Goal: Information Seeking & Learning: Learn about a topic

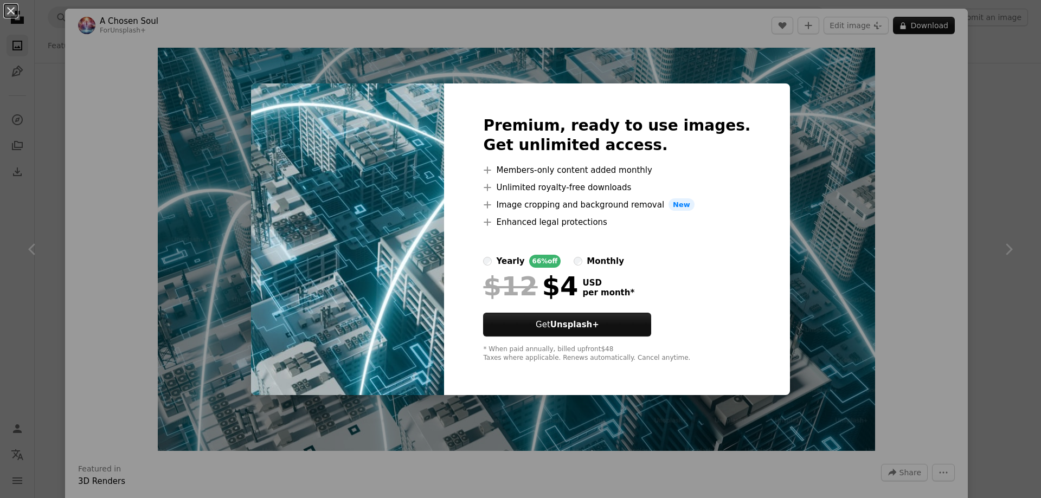
scroll to position [3306, 0]
click at [427, 89] on img at bounding box center [347, 239] width 193 height 312
click at [599, 327] on strong "Unsplash+" at bounding box center [574, 325] width 49 height 10
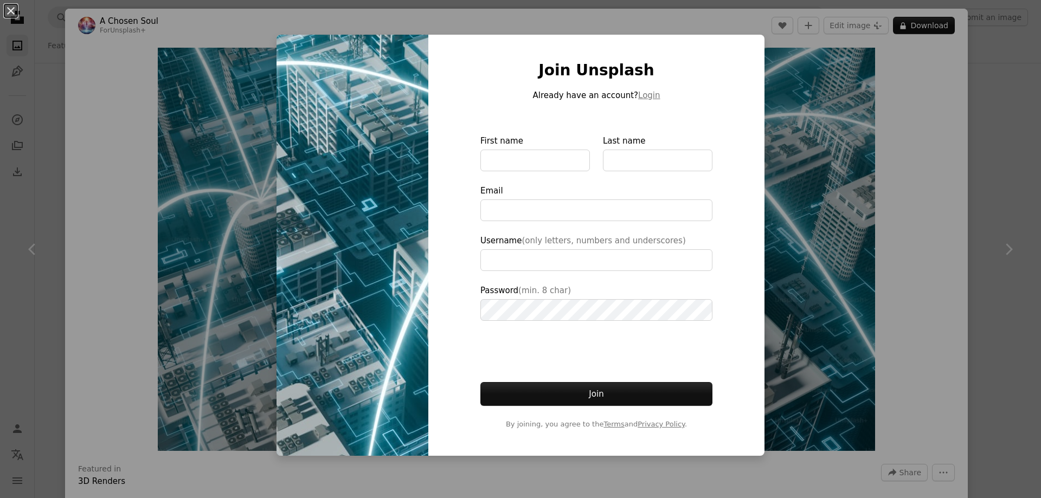
click at [393, 99] on img at bounding box center [352, 245] width 152 height 421
click at [12, 12] on button "An X shape" at bounding box center [10, 10] width 13 height 13
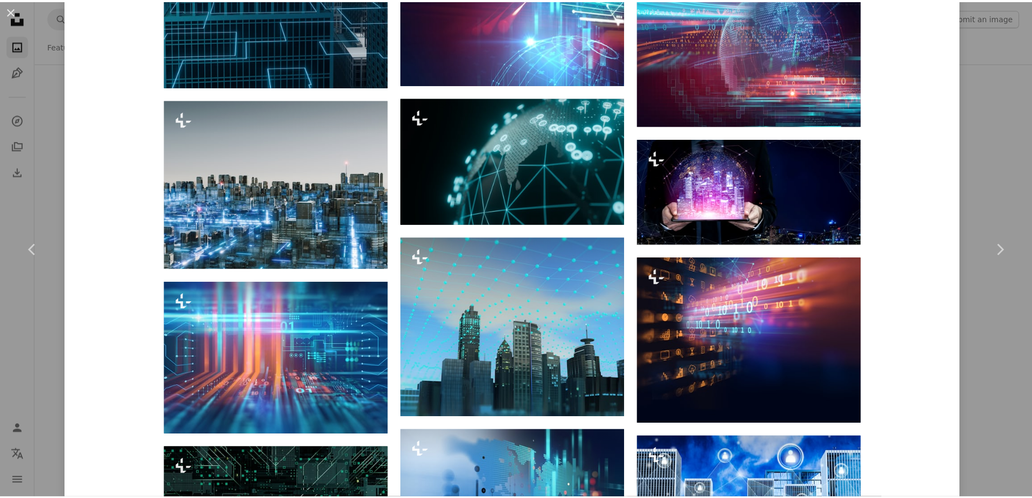
scroll to position [967, 0]
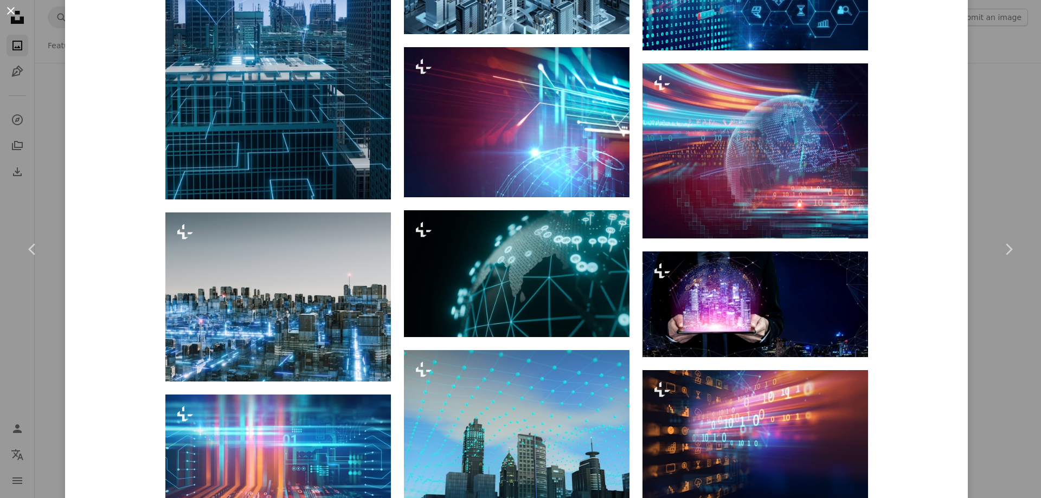
click at [10, 11] on button "An X shape" at bounding box center [10, 10] width 13 height 13
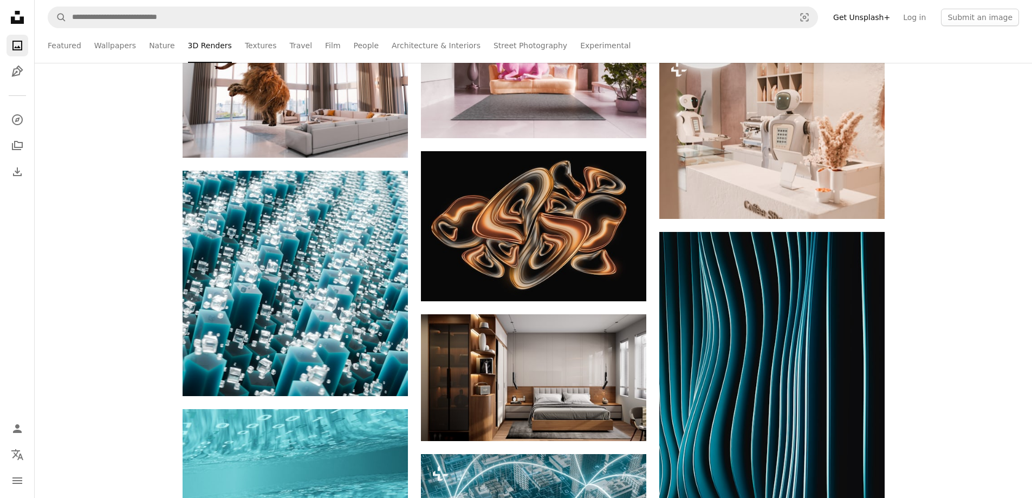
scroll to position [3089, 0]
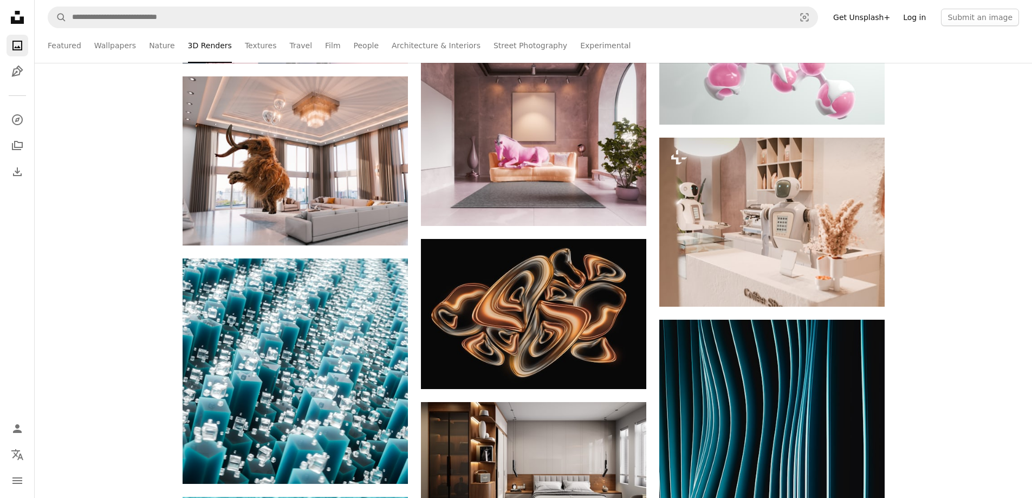
click at [917, 14] on link "Log in" at bounding box center [915, 17] width 36 height 17
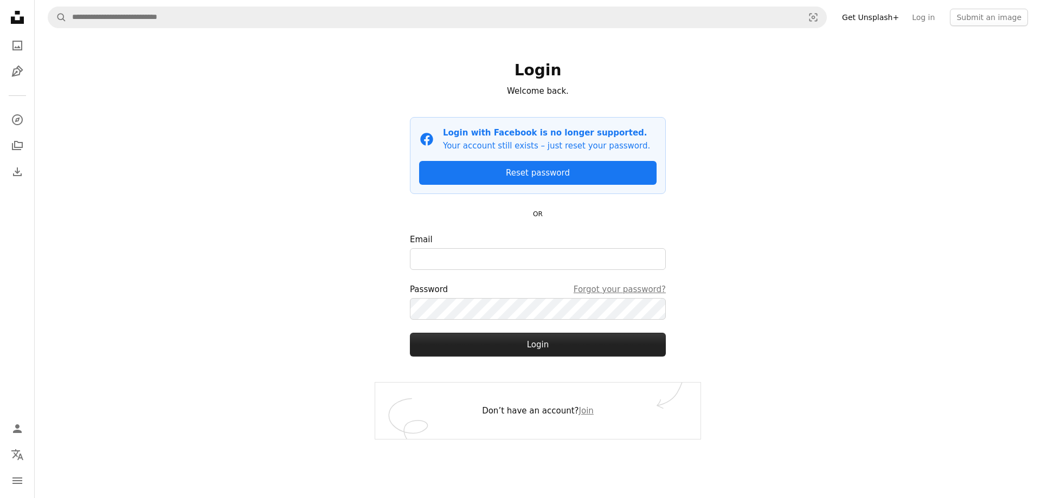
click at [546, 348] on button "Login" at bounding box center [538, 345] width 256 height 24
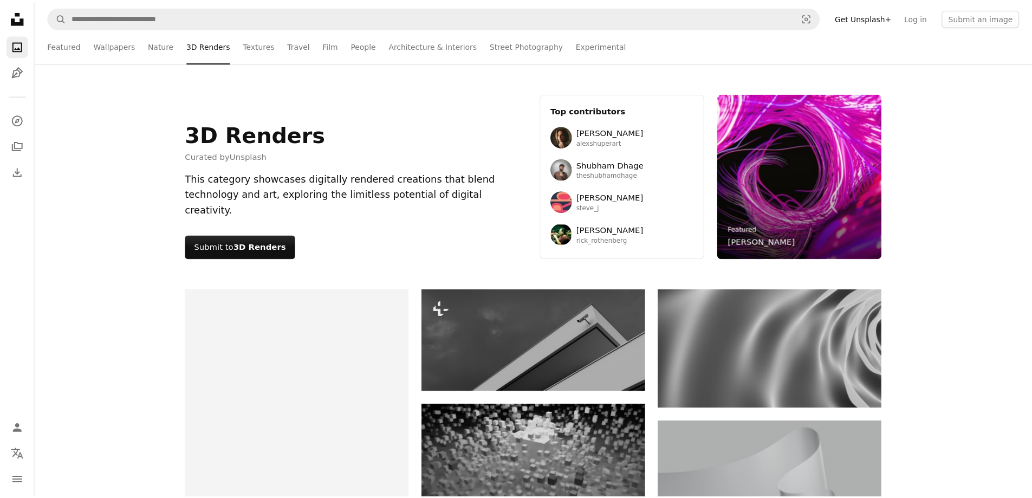
scroll to position [3089, 0]
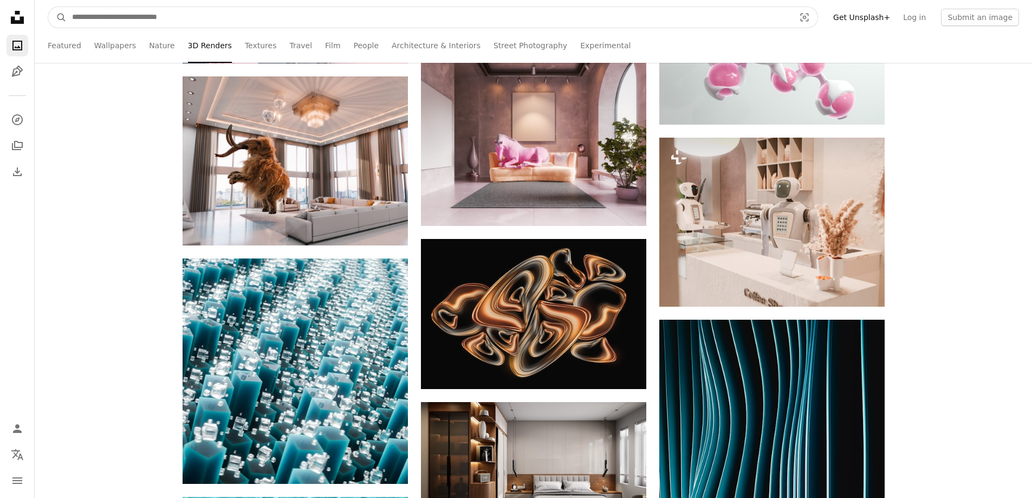
click at [117, 14] on input "Find visuals sitewide" at bounding box center [429, 17] width 725 height 21
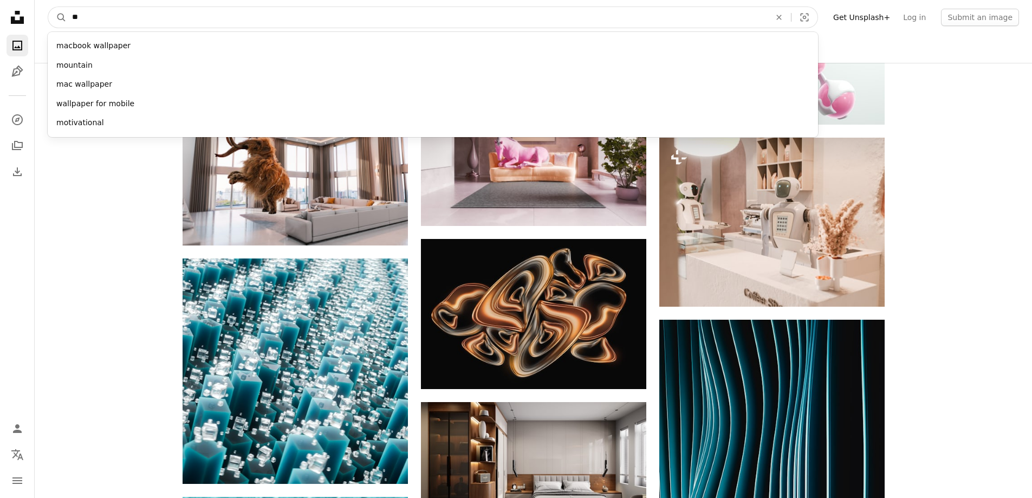
type input "***"
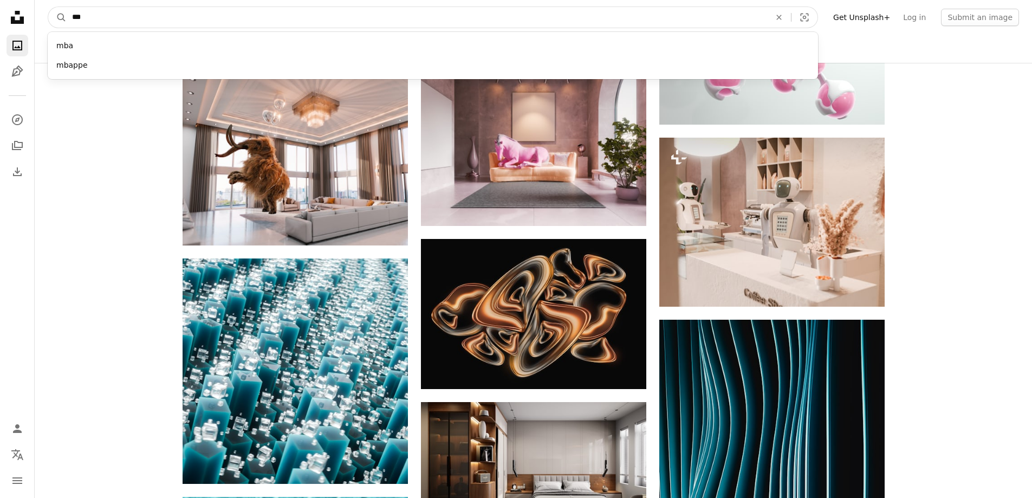
click button "A magnifying glass" at bounding box center [57, 17] width 18 height 21
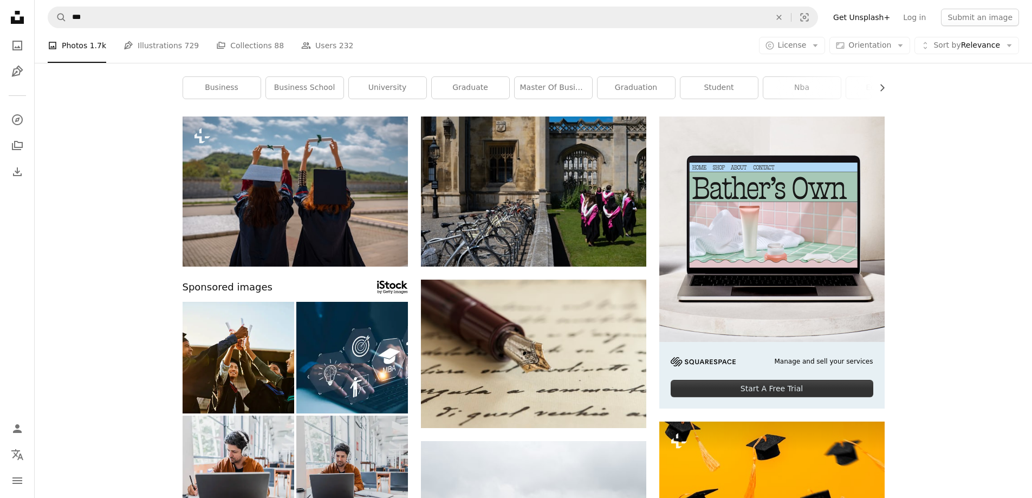
scroll to position [163, 0]
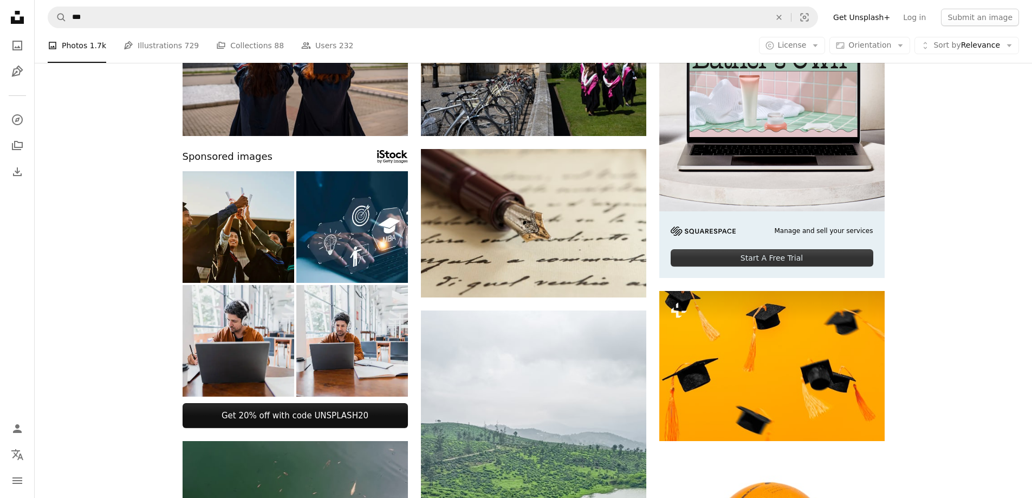
click at [255, 225] on img at bounding box center [239, 227] width 112 height 112
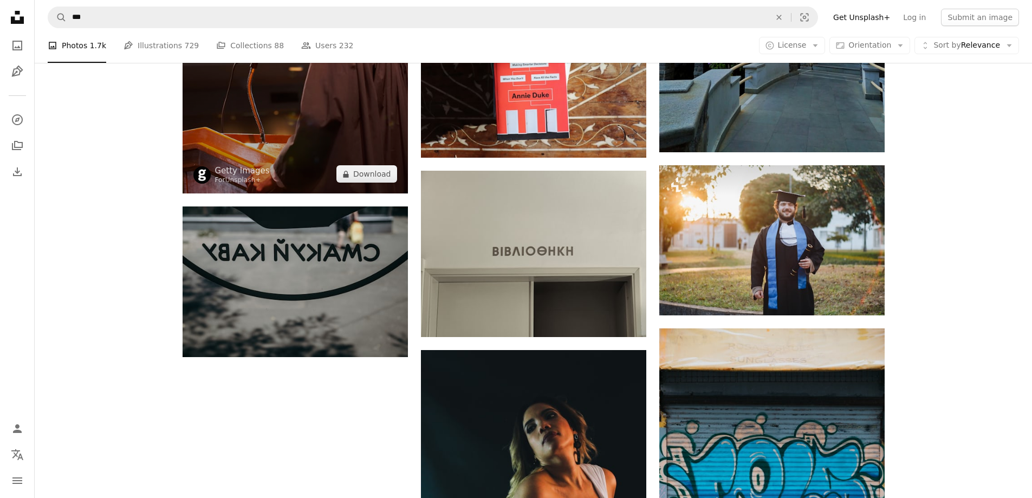
scroll to position [1246, 0]
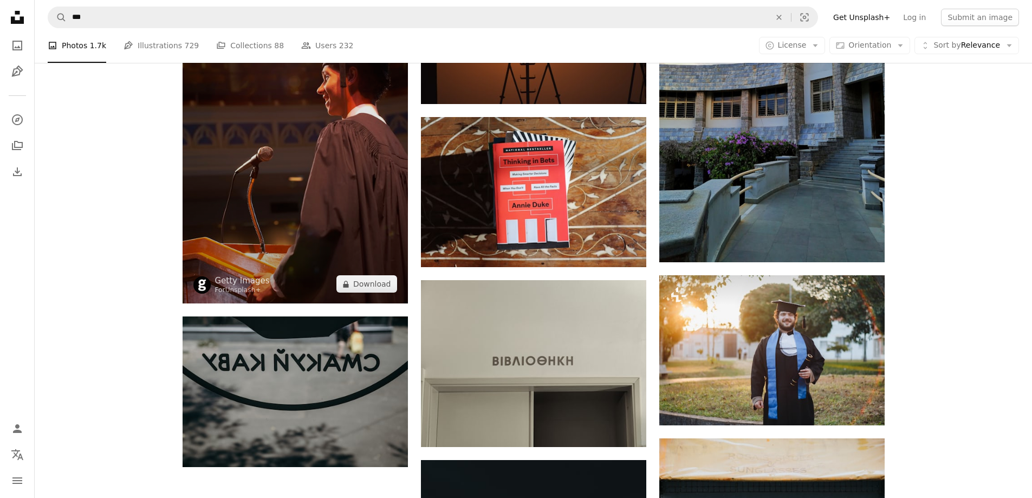
click at [335, 202] on img at bounding box center [295, 134] width 225 height 338
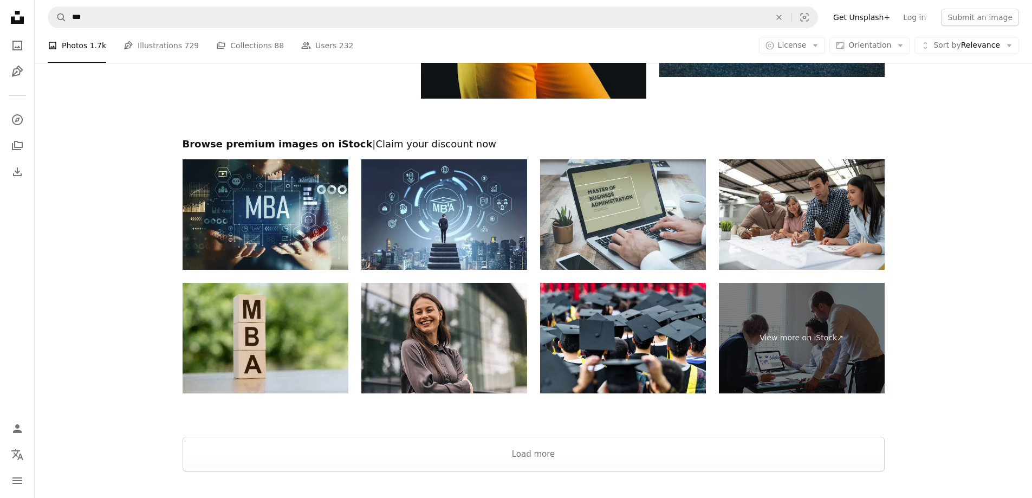
scroll to position [2005, 0]
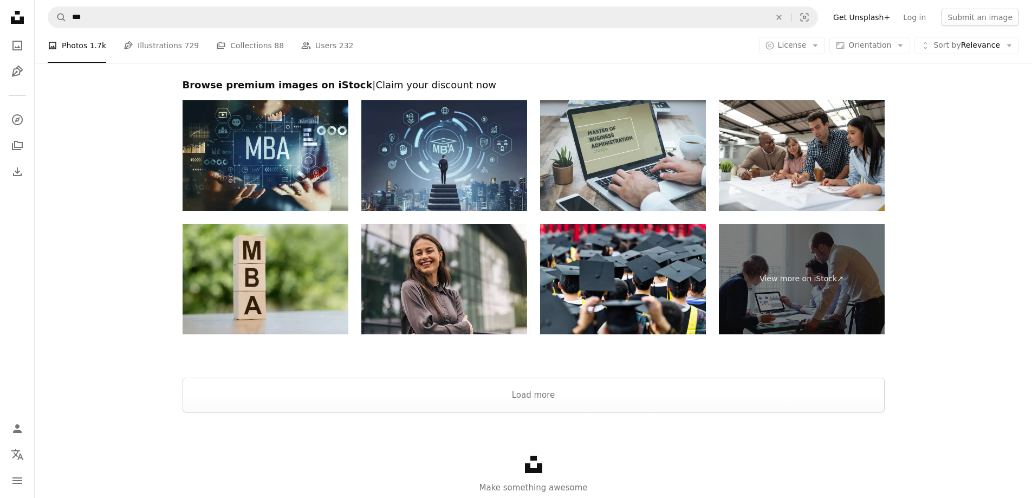
click at [444, 186] on img at bounding box center [444, 155] width 166 height 111
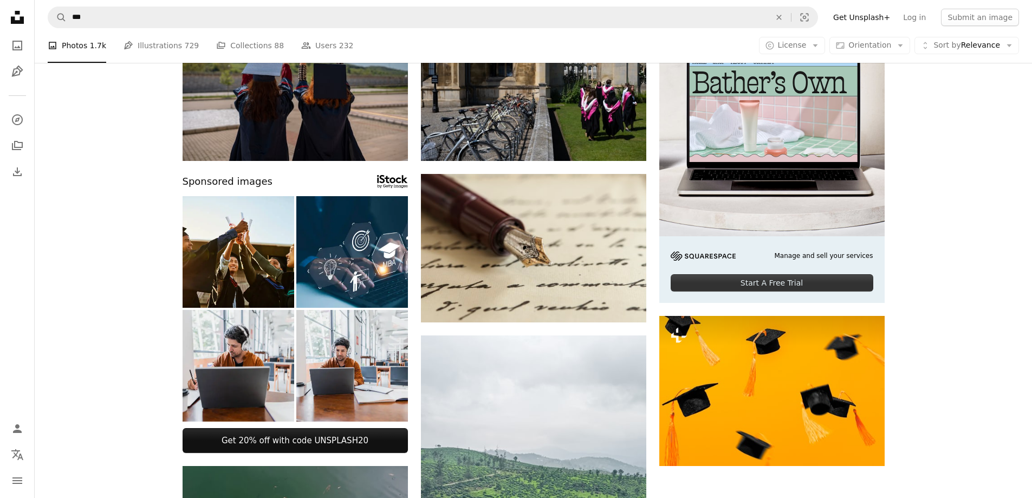
scroll to position [54, 0]
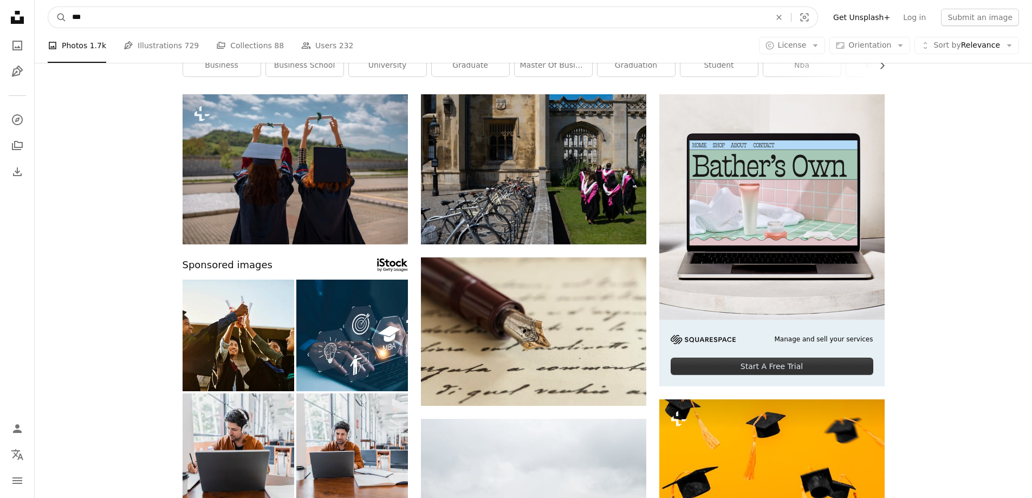
click at [167, 16] on input "***" at bounding box center [417, 17] width 701 height 21
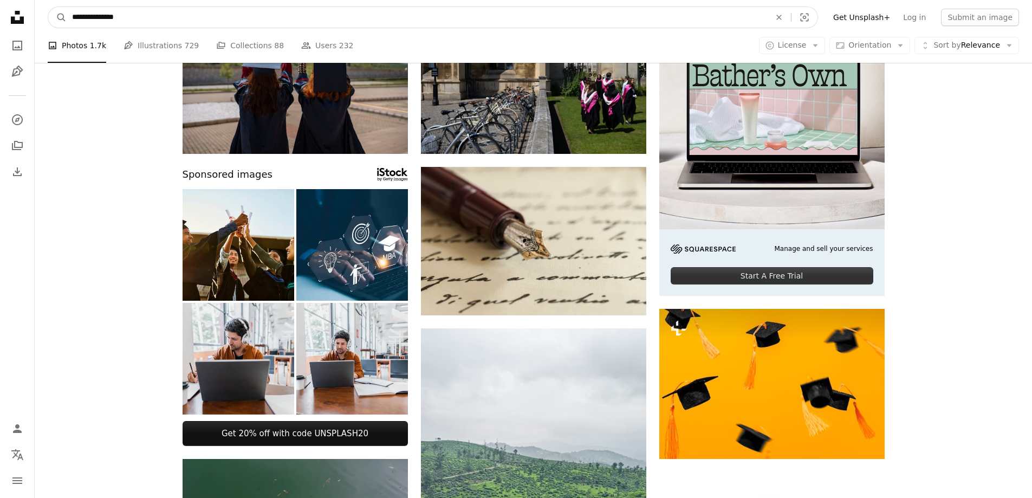
scroll to position [108, 0]
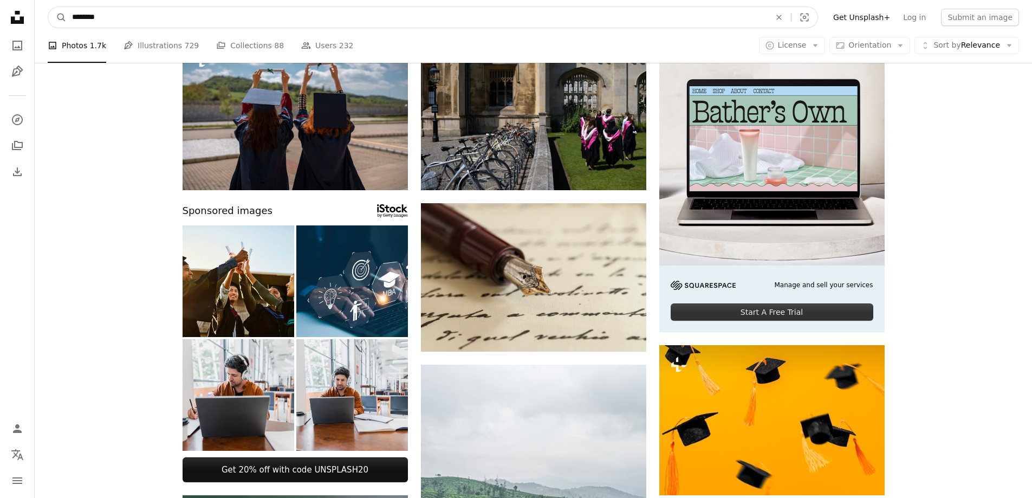
type input "********"
click at [48, 7] on button "A magnifying glass" at bounding box center [57, 17] width 18 height 21
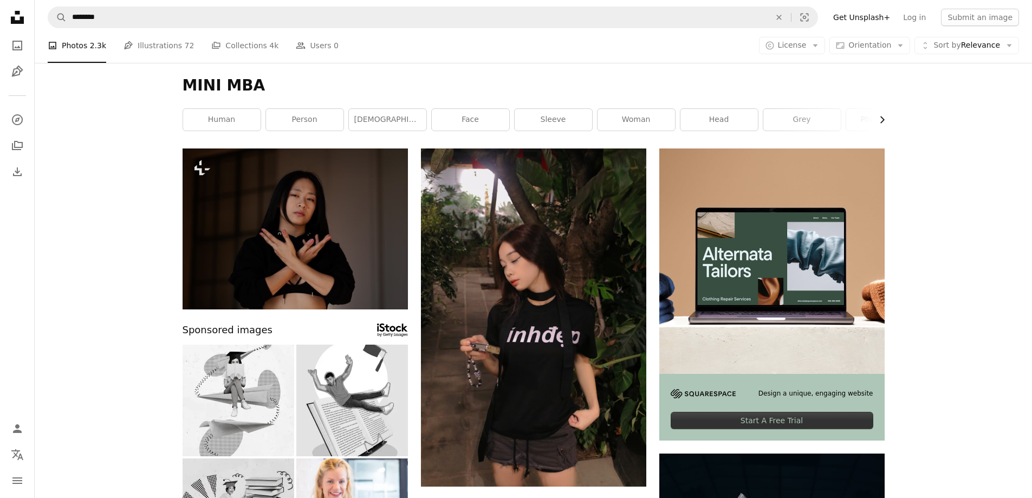
click at [881, 118] on icon "Chevron right" at bounding box center [882, 119] width 11 height 11
click at [881, 118] on link "smile" at bounding box center [845, 120] width 77 height 22
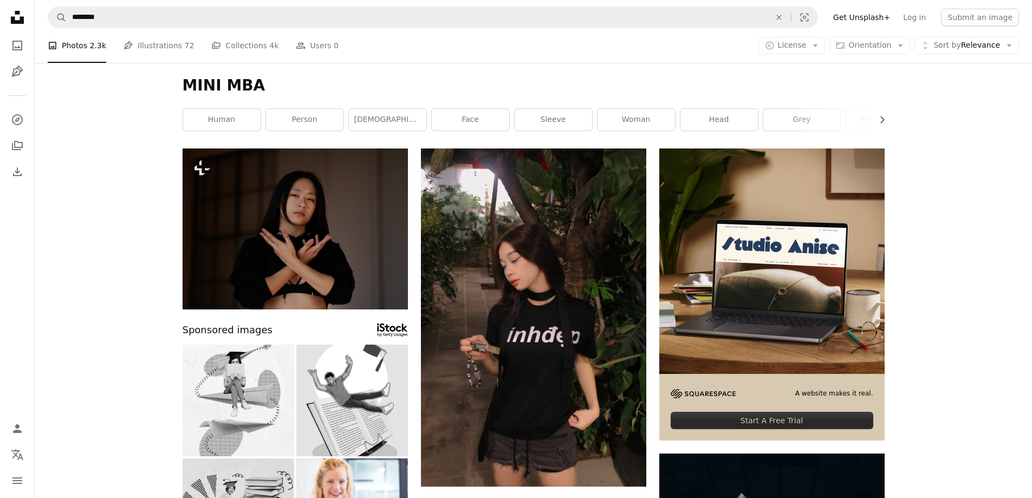
click at [274, 89] on h1 "MINI MBA" at bounding box center [534, 86] width 702 height 20
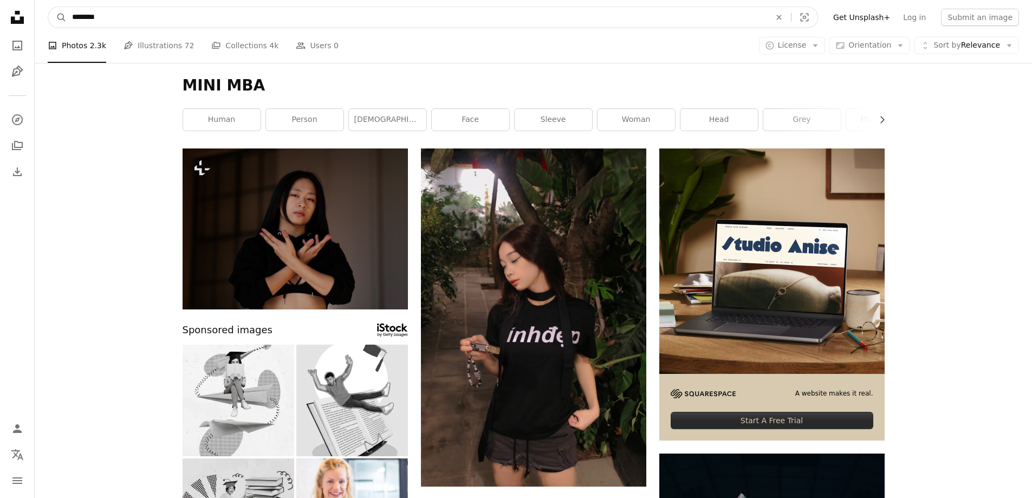
click at [112, 12] on input "********" at bounding box center [417, 17] width 701 height 21
drag, startPoint x: 89, startPoint y: 17, endPoint x: 77, endPoint y: 28, distance: 15.3
click at [77, 28] on form "A magnifying glass ******** An X shape Visual search" at bounding box center [433, 18] width 771 height 22
type input "********"
click button "A magnifying glass" at bounding box center [57, 17] width 18 height 21
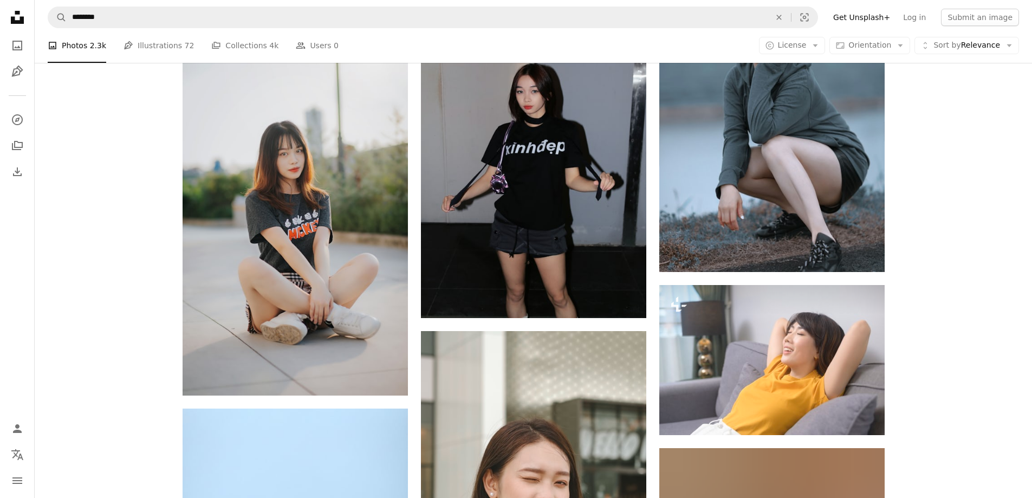
scroll to position [976, 0]
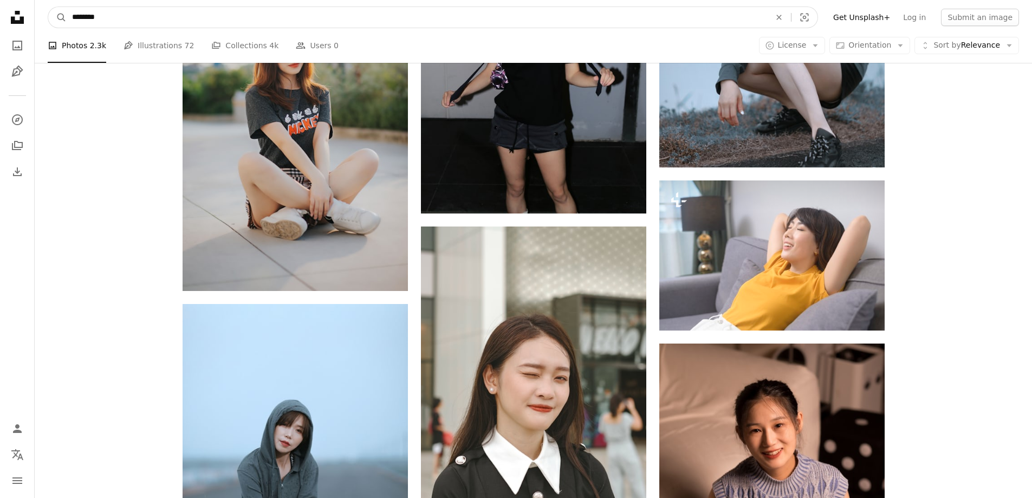
click at [177, 11] on input "********" at bounding box center [417, 17] width 701 height 21
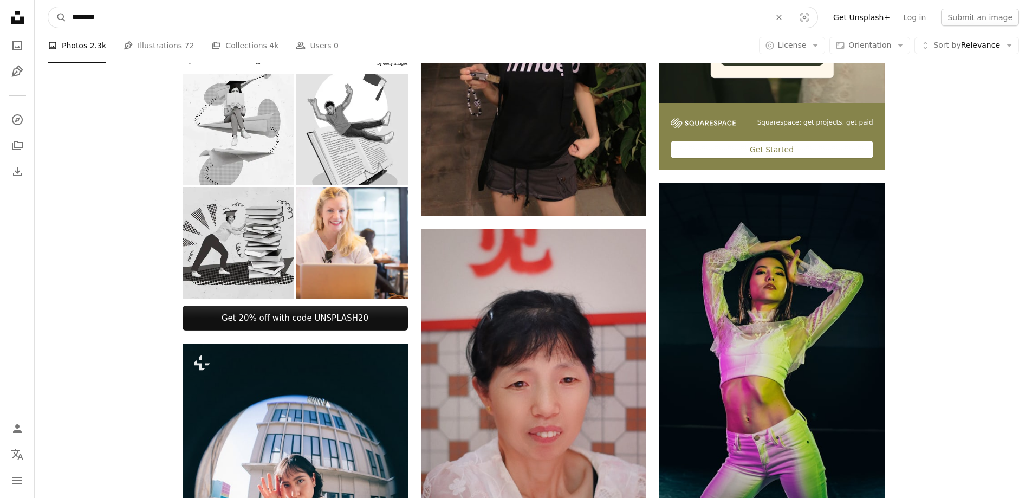
scroll to position [54, 0]
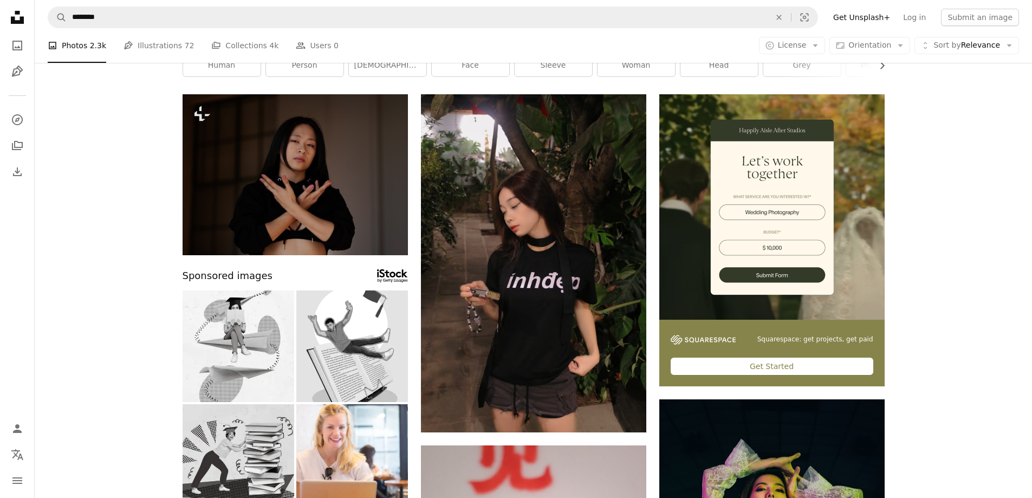
click at [86, 47] on li "A photo Photos 2.3k" at bounding box center [77, 45] width 59 height 35
click at [86, 44] on li "A photo Photos 2.3k" at bounding box center [77, 45] width 59 height 35
click at [13, 48] on icon "Photos" at bounding box center [17, 46] width 10 height 10
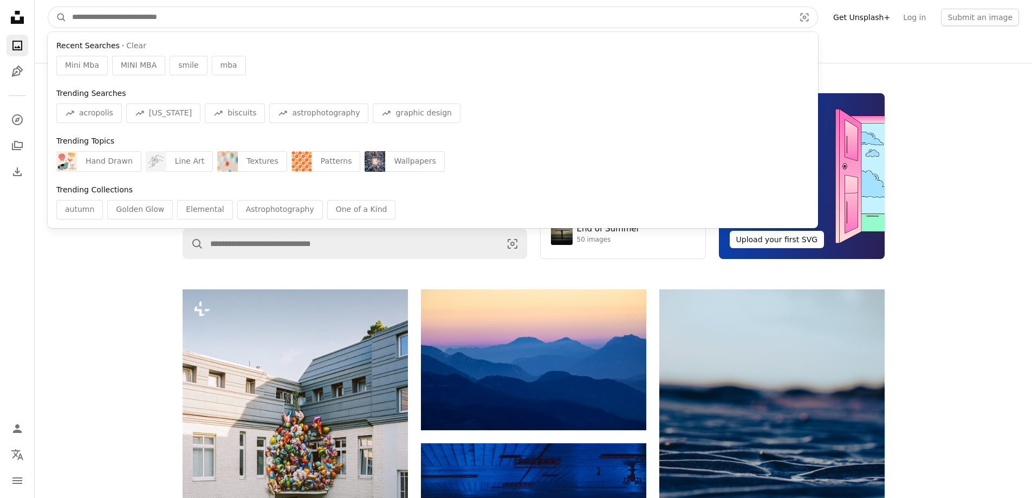
click at [153, 17] on input "Find visuals sitewide" at bounding box center [429, 17] width 725 height 21
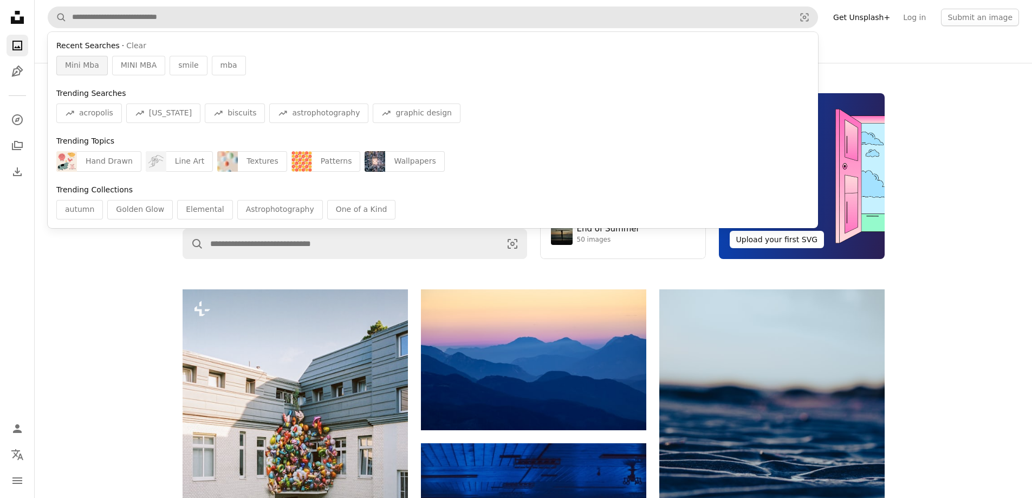
click at [84, 63] on span "Mini Mba" at bounding box center [82, 65] width 34 height 11
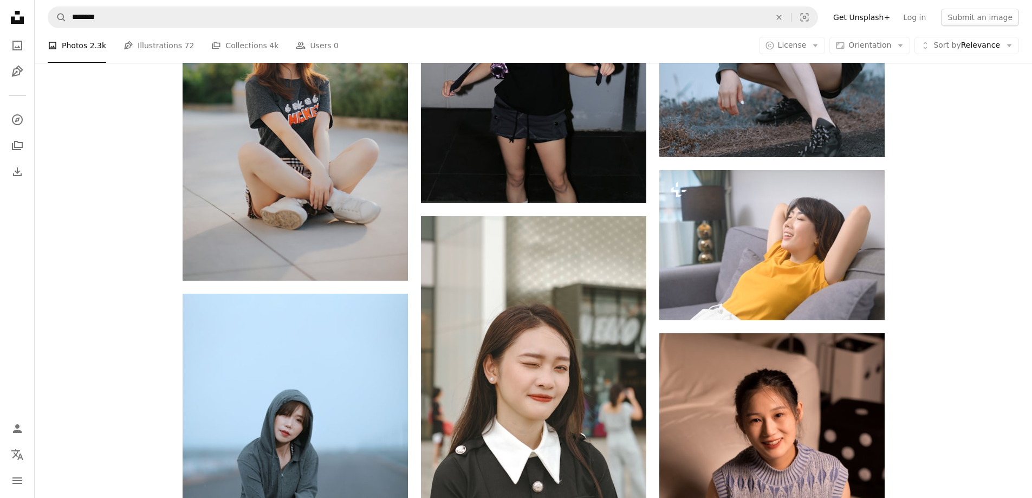
scroll to position [907, 0]
